Goal: Task Accomplishment & Management: Complete application form

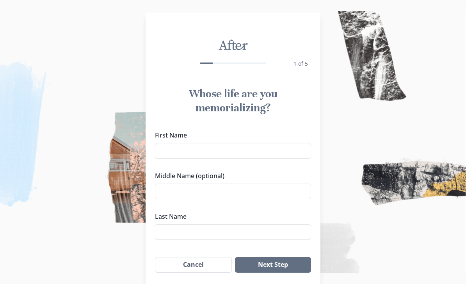
click at [278, 155] on input "First Name" at bounding box center [233, 151] width 156 height 16
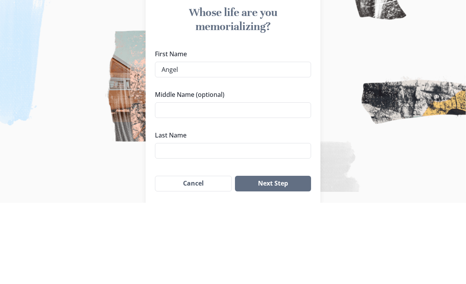
type input "Angel"
click at [289, 184] on input "Middle Name (optional)" at bounding box center [233, 192] width 156 height 16
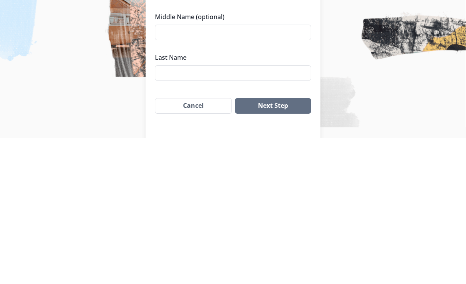
scroll to position [13, 0]
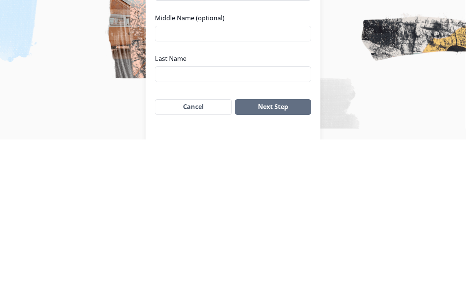
click at [263, 211] on input "Last Name" at bounding box center [233, 219] width 156 height 16
type input "[PERSON_NAME]"
click at [291, 244] on button "Next Step" at bounding box center [273, 252] width 76 height 16
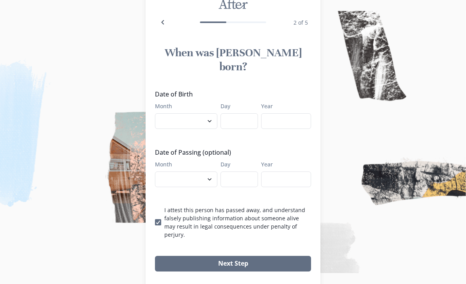
click at [209, 113] on select "January February March April May June July August September October November De…" at bounding box center [186, 121] width 62 height 16
select select "11"
click at [244, 113] on input "Day" at bounding box center [239, 121] width 37 height 16
type input "01"
click at [299, 113] on input "Year" at bounding box center [286, 121] width 50 height 16
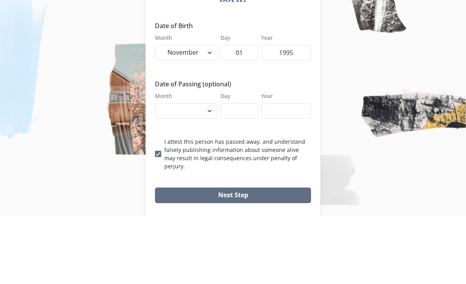
type input "1995"
click at [206, 171] on select "January February March April May June July August September October November De…" at bounding box center [186, 179] width 62 height 16
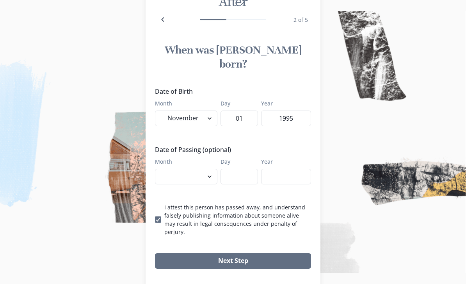
select select "9"
click at [245, 169] on input "Day" at bounding box center [239, 177] width 37 height 16
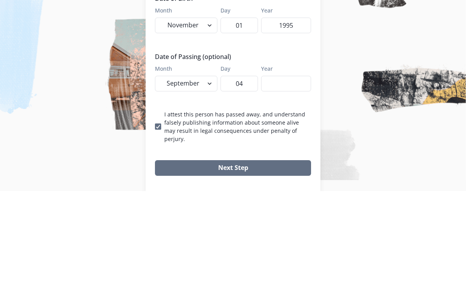
type input "04"
click at [294, 169] on input "Year" at bounding box center [286, 177] width 50 height 16
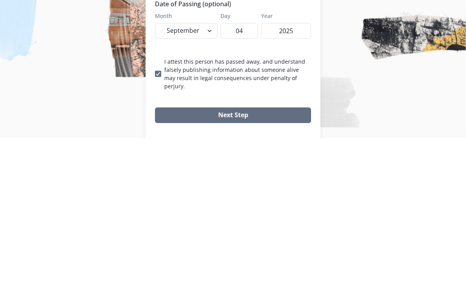
type input "2025"
click at [275, 253] on button "Next Step" at bounding box center [233, 261] width 156 height 16
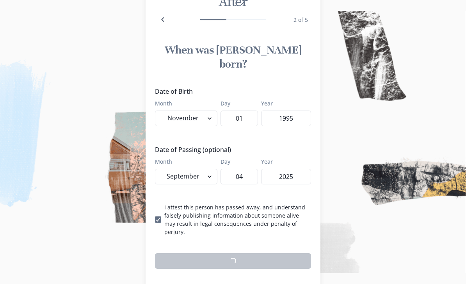
scroll to position [41, 0]
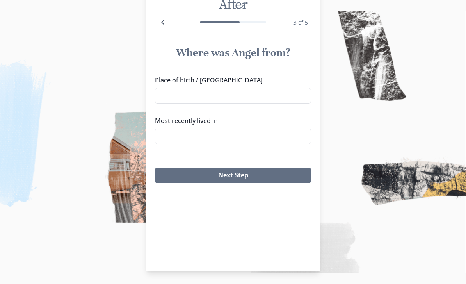
click at [283, 94] on input "Place of birth / [GEOGRAPHIC_DATA]" at bounding box center [233, 96] width 156 height 16
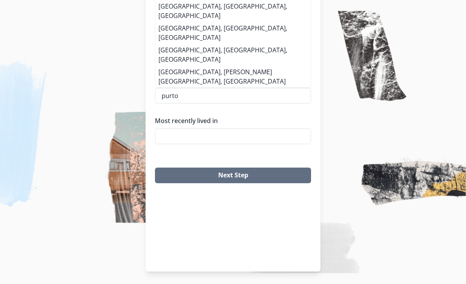
click at [234, 22] on li "[GEOGRAPHIC_DATA], [GEOGRAPHIC_DATA], [GEOGRAPHIC_DATA]" at bounding box center [232, 11] width 155 height 22
type input "[GEOGRAPHIC_DATA], [GEOGRAPHIC_DATA], [GEOGRAPHIC_DATA]"
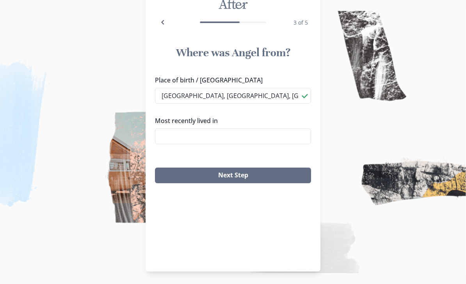
click at [283, 140] on input "Most recently lived in" at bounding box center [233, 136] width 156 height 16
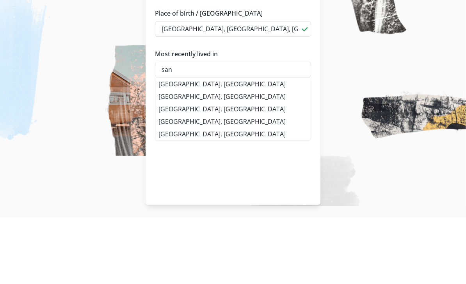
click at [235, 144] on li "[GEOGRAPHIC_DATA], [GEOGRAPHIC_DATA]" at bounding box center [232, 150] width 155 height 12
type input "[GEOGRAPHIC_DATA], [GEOGRAPHIC_DATA]"
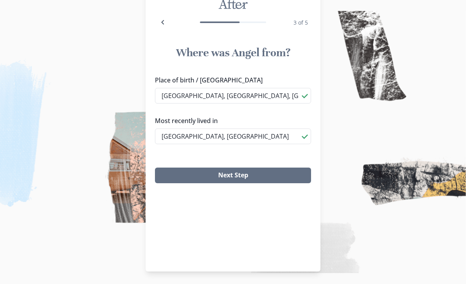
click at [260, 177] on button "Next Step" at bounding box center [233, 176] width 156 height 16
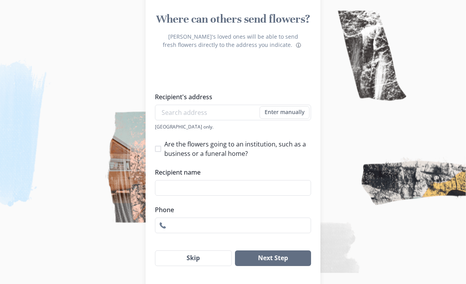
scroll to position [77, 0]
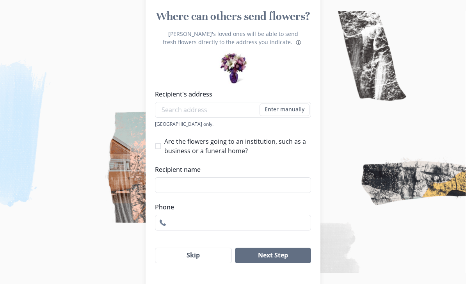
click at [204, 263] on button "Skip" at bounding box center [193, 256] width 77 height 16
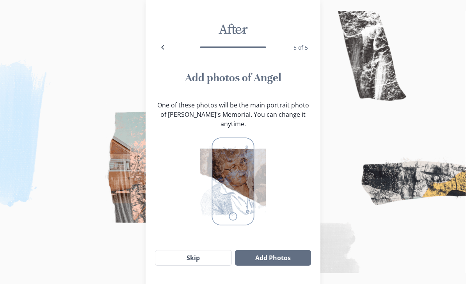
click at [289, 255] on button "Add Photos" at bounding box center [273, 258] width 76 height 16
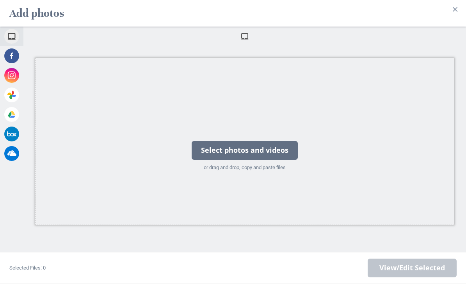
click at [209, 160] on div "Select photos and videos" at bounding box center [245, 150] width 106 height 19
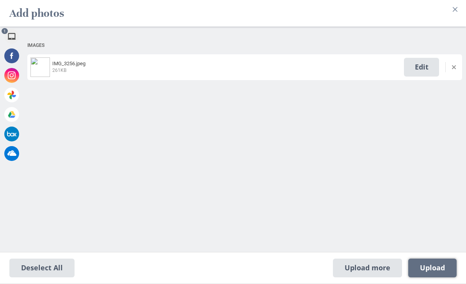
click at [439, 272] on span "Upload 1" at bounding box center [432, 268] width 25 height 9
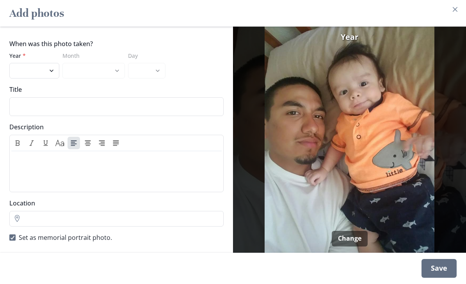
click at [50, 78] on select "2025 2024 2023 2022 2021 2020 2019 2018 2017 2016 2015 2014 2013 2012 2011 2010…" at bounding box center [34, 71] width 50 height 16
select select "2016"
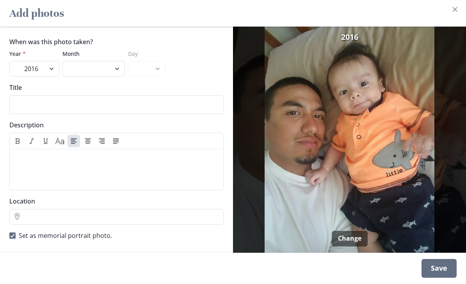
scroll to position [6, 0]
click at [449, 278] on div "Save" at bounding box center [439, 268] width 35 height 19
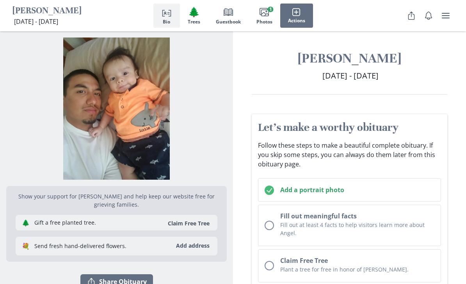
click at [269, 230] on button "Fill out meaningful facts Fill out at least 4 facts to help visitors learn more…" at bounding box center [349, 225] width 183 height 41
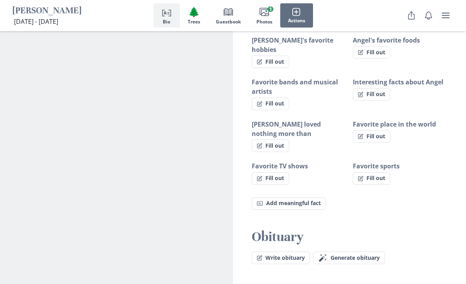
scroll to position [606, 0]
click at [368, 255] on span "Generate obituary" at bounding box center [355, 258] width 49 height 7
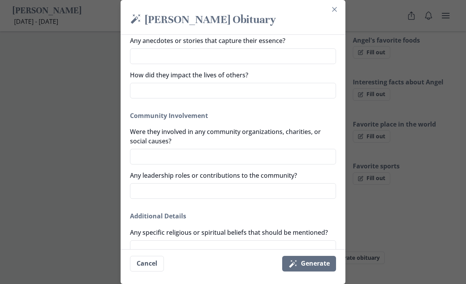
click at [148, 271] on button "Cancel" at bounding box center [147, 264] width 34 height 16
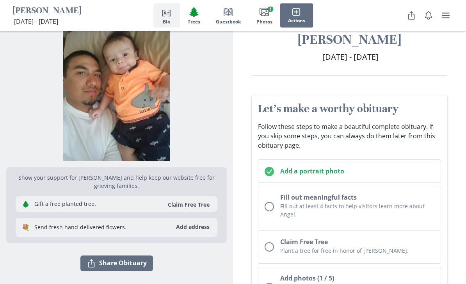
scroll to position [20, 0]
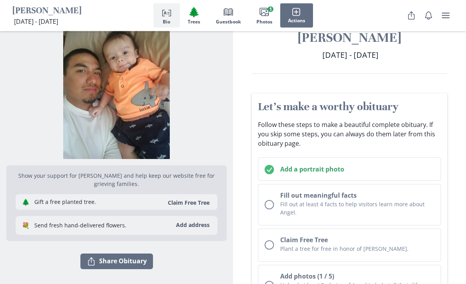
click at [398, 211] on p "Fill out at least 4 facts to help visitors learn more about Angel." at bounding box center [357, 208] width 154 height 16
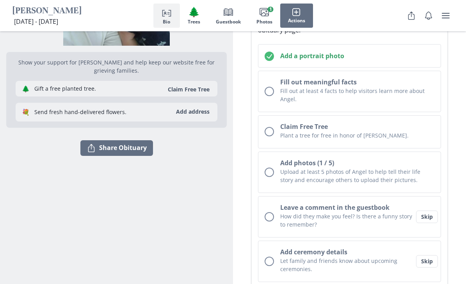
click at [389, 96] on p "Fill out at least 4 facts to help visitors learn more about Angel." at bounding box center [357, 95] width 154 height 16
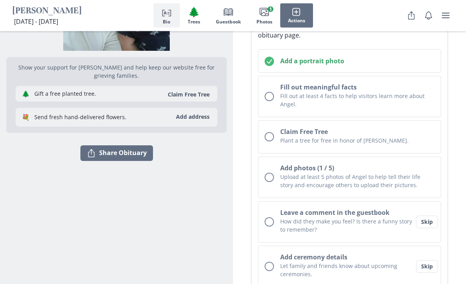
scroll to position [129, 0]
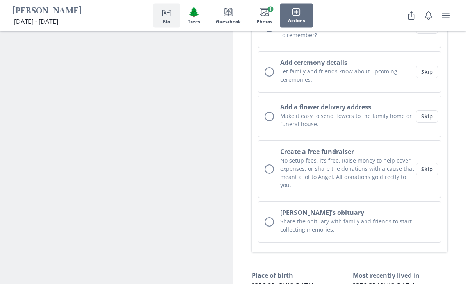
click at [428, 164] on button "Skip" at bounding box center [427, 169] width 22 height 12
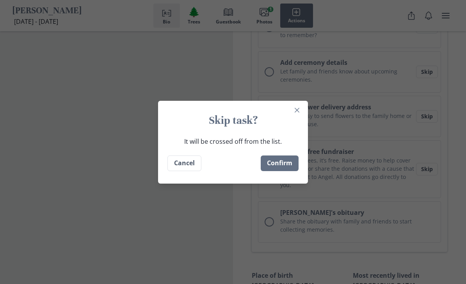
click at [287, 171] on button "Confirm" at bounding box center [280, 163] width 38 height 16
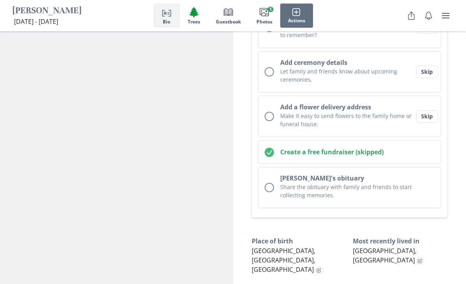
click at [400, 189] on p "Share the obituary with family and friends to start collecting memories." at bounding box center [357, 191] width 154 height 16
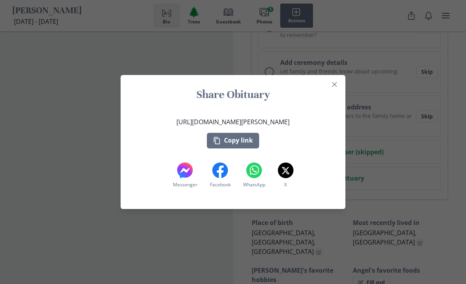
click at [336, 91] on button "Close" at bounding box center [334, 84] width 12 height 12
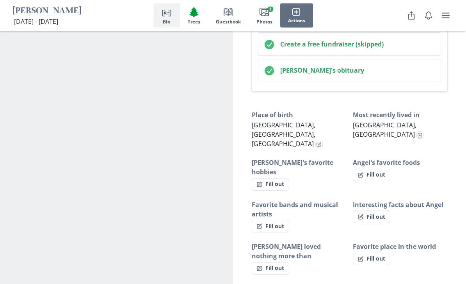
scroll to position [603, 0]
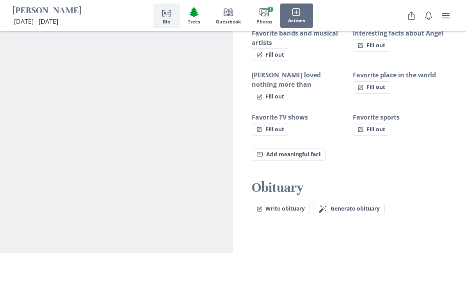
click at [294, 203] on button "Write obituary" at bounding box center [281, 209] width 58 height 12
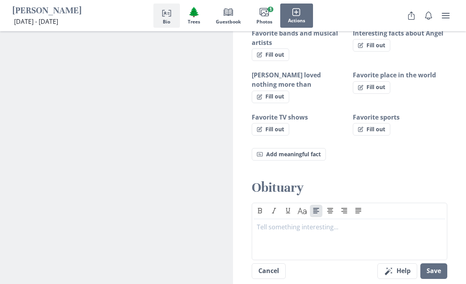
click at [305, 222] on p at bounding box center [349, 226] width 185 height 9
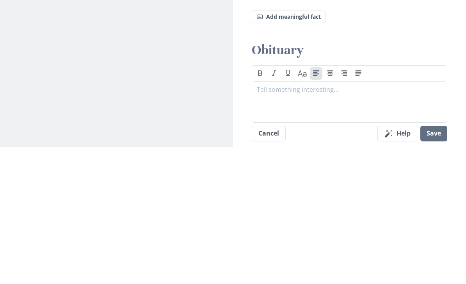
click at [284, 222] on p at bounding box center [349, 226] width 185 height 9
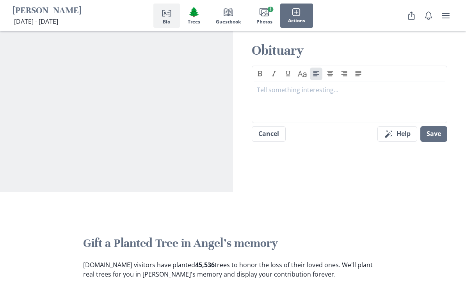
click at [299, 85] on div at bounding box center [349, 100] width 185 height 31
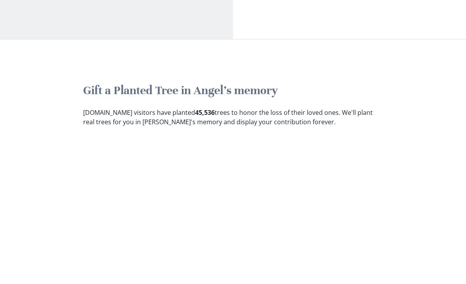
scroll to position [878, 0]
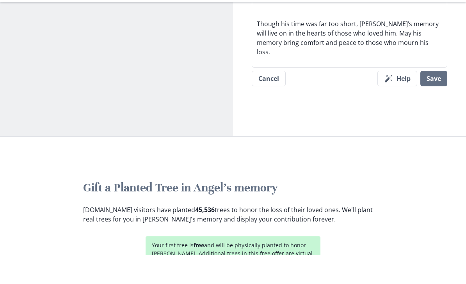
click at [437, 100] on button "Save" at bounding box center [434, 108] width 27 height 16
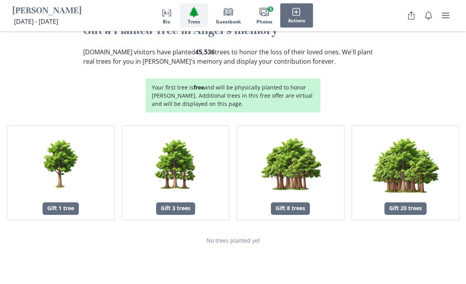
scroll to position [966, 0]
click at [244, 236] on div "No trees planted yet" at bounding box center [233, 240] width 454 height 8
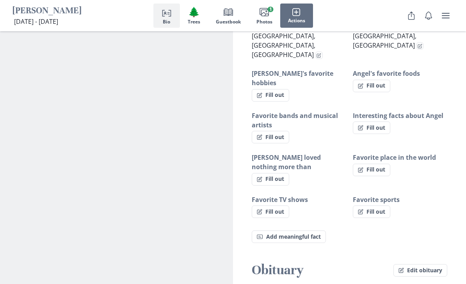
scroll to position [448, 0]
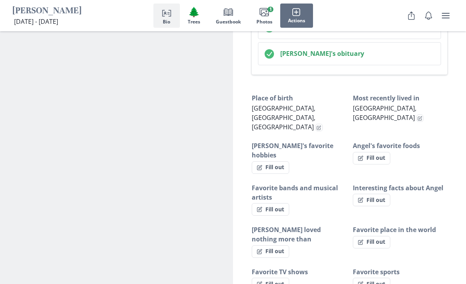
click at [317, 52] on h2 "[PERSON_NAME]'s obituary" at bounding box center [357, 53] width 154 height 9
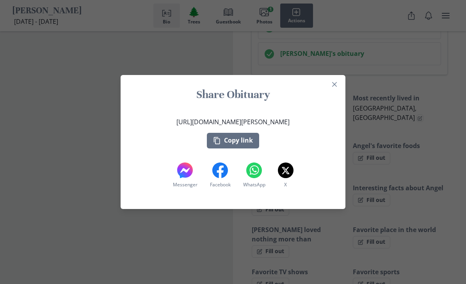
click at [247, 143] on button "Copy link" at bounding box center [233, 141] width 52 height 16
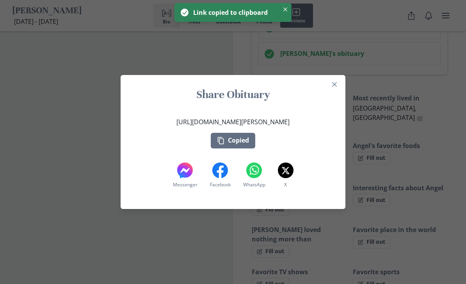
click at [337, 85] on icon "Close" at bounding box center [334, 84] width 5 height 5
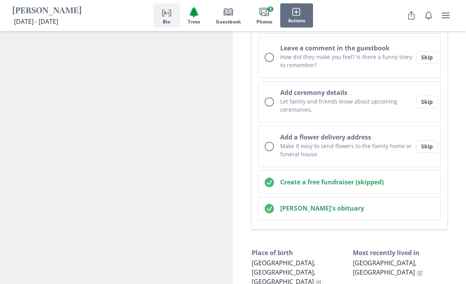
scroll to position [0, 0]
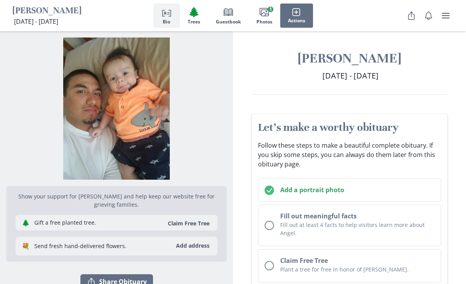
click at [449, 17] on icon "user menu" at bounding box center [445, 15] width 9 height 9
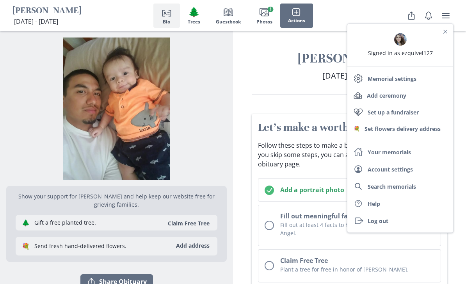
click at [290, 87] on div "[PERSON_NAME] [DATE] - [DATE] [DATE] - [DATE]" at bounding box center [349, 72] width 233 height 45
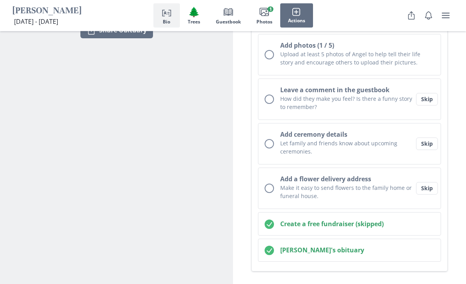
click at [427, 102] on button "Skip" at bounding box center [427, 99] width 22 height 12
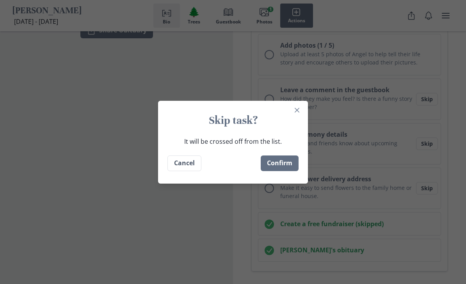
click at [290, 171] on button "Confirm" at bounding box center [280, 163] width 38 height 16
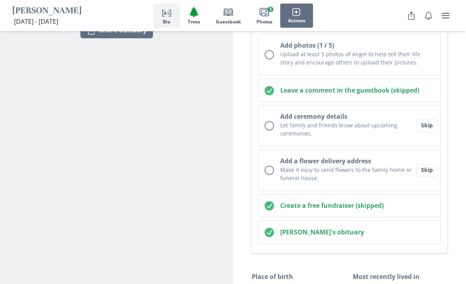
click at [430, 128] on button "Skip" at bounding box center [427, 125] width 22 height 12
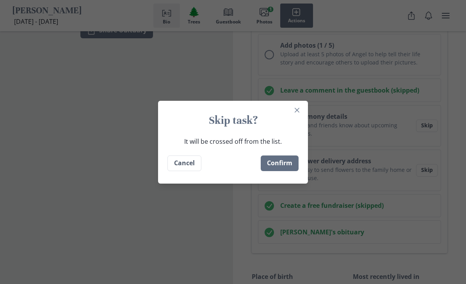
click at [287, 171] on button "Confirm" at bounding box center [280, 163] width 38 height 16
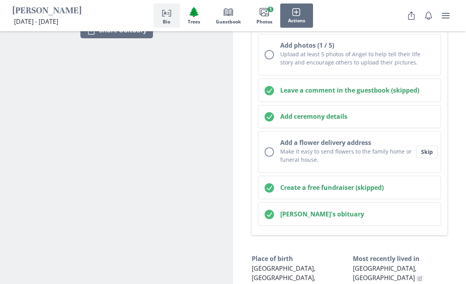
click at [426, 155] on button "Skip" at bounding box center [427, 152] width 22 height 12
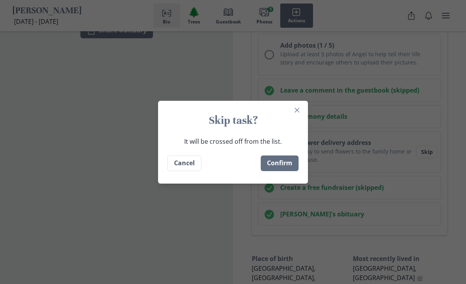
click at [293, 171] on button "Confirm" at bounding box center [280, 163] width 38 height 16
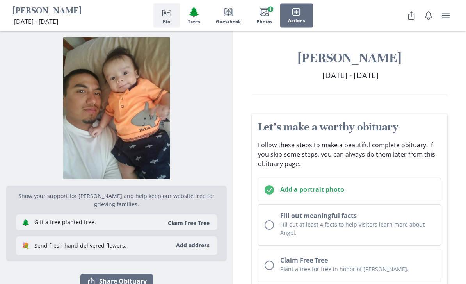
scroll to position [0, 0]
click at [137, 105] on img "Show portrait image options" at bounding box center [116, 108] width 221 height 142
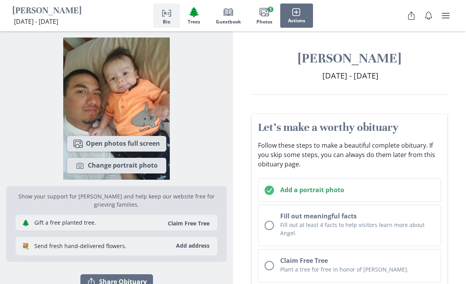
click at [152, 170] on button "Camera Change portrait photo" at bounding box center [116, 166] width 99 height 16
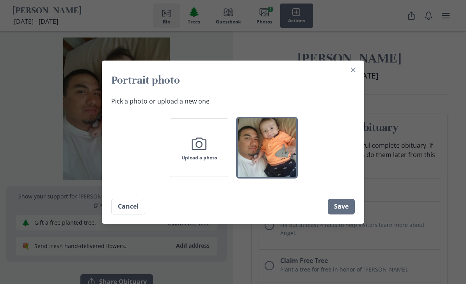
click at [278, 157] on img "button" at bounding box center [267, 147] width 59 height 59
click at [137, 209] on button "Cancel" at bounding box center [128, 207] width 34 height 16
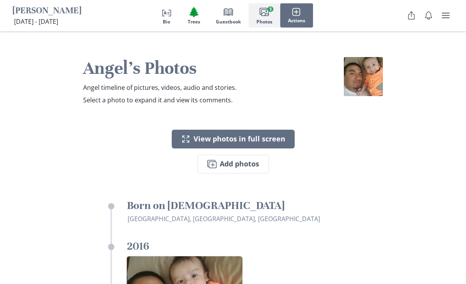
scroll to position [1553, 0]
click at [273, 130] on button "Expand View photos in full screen" at bounding box center [233, 139] width 123 height 19
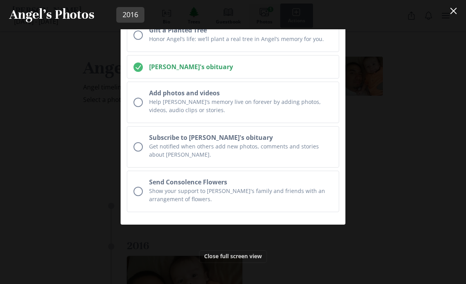
scroll to position [567, 0]
click at [241, 263] on button "Close full screen view" at bounding box center [233, 257] width 68 height 12
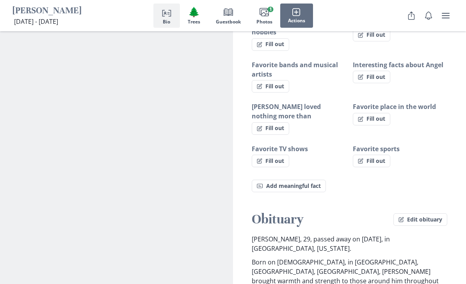
scroll to position [504, 0]
